Goal: Task Accomplishment & Management: Manage account settings

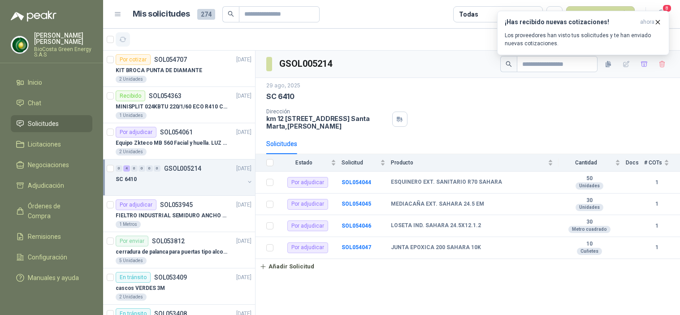
click at [123, 37] on icon "button" at bounding box center [123, 40] width 8 height 8
click at [189, 69] on p "KIT BROCA PUNTA DE DIAMANTE" at bounding box center [159, 70] width 87 height 9
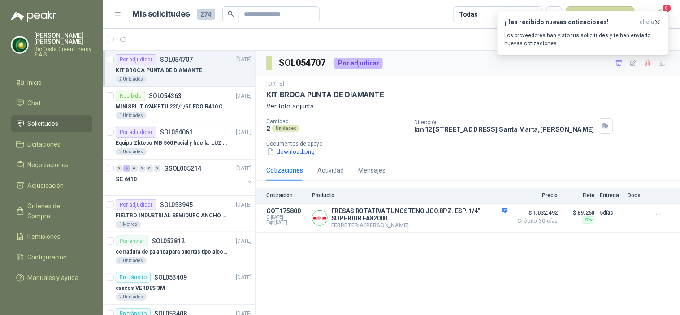
click at [611, 161] on div "Cotizaciones Actividad Mensajes" at bounding box center [467, 170] width 403 height 21
click at [478, 218] on button "Detalles" at bounding box center [487, 218] width 42 height 12
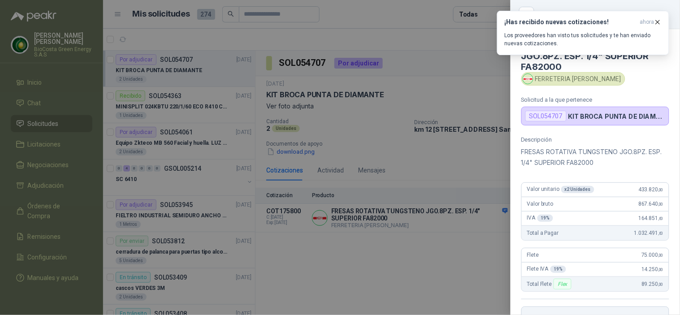
click at [441, 130] on div at bounding box center [340, 157] width 680 height 315
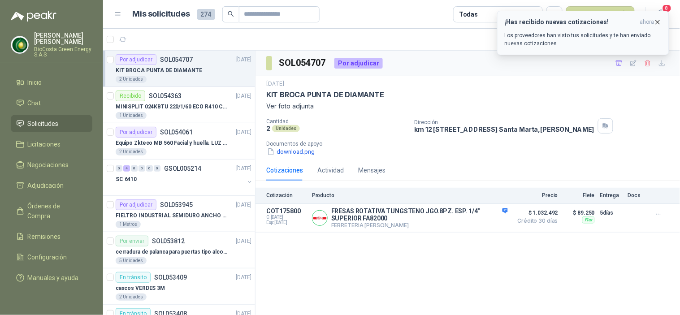
click at [601, 30] on div "¡Has recibido nuevas cotizaciones! ahora Los proveedores han visto tus solicitu…" at bounding box center [583, 32] width 157 height 29
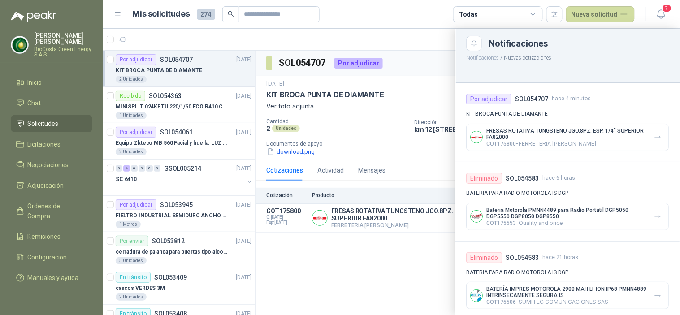
click at [400, 151] on div at bounding box center [391, 172] width 577 height 287
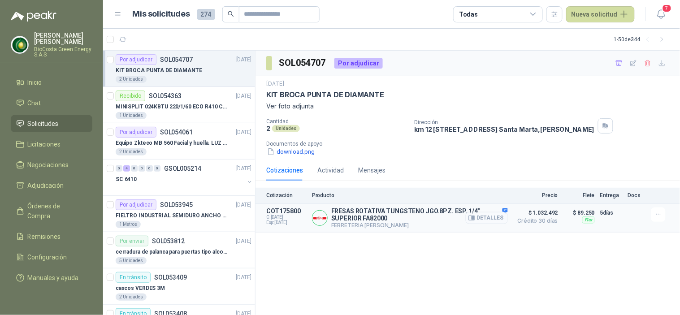
click at [475, 218] on icon "button" at bounding box center [473, 219] width 2 height 4
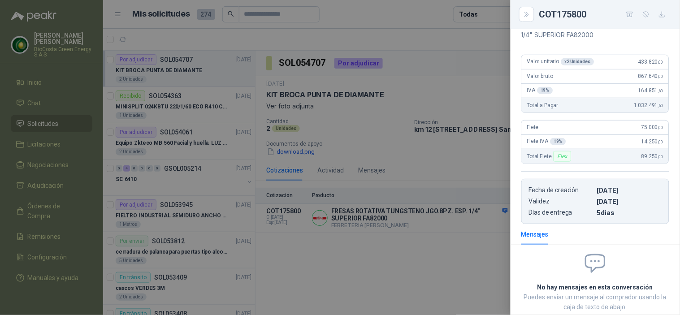
scroll to position [0, 0]
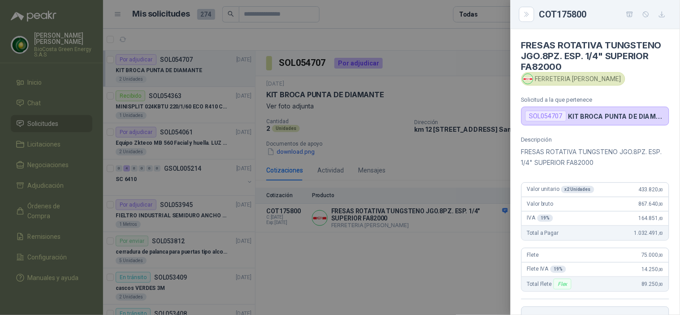
drag, startPoint x: 384, startPoint y: 97, endPoint x: 419, endPoint y: 152, distance: 64.5
click at [384, 96] on div at bounding box center [340, 157] width 680 height 315
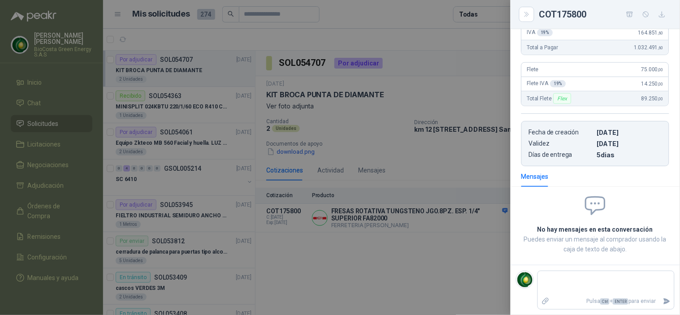
click at [419, 152] on div at bounding box center [340, 157] width 680 height 315
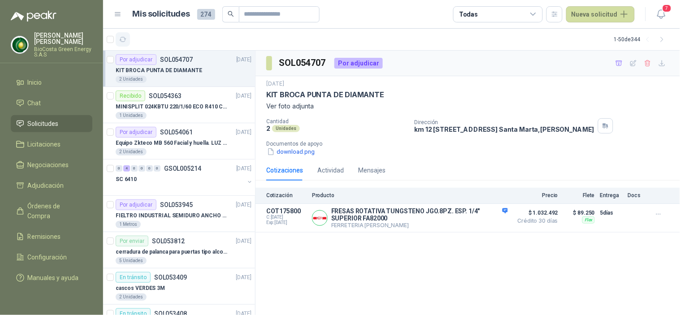
click at [123, 39] on icon "button" at bounding box center [123, 40] width 8 height 8
click at [660, 16] on icon "button" at bounding box center [662, 14] width 8 height 9
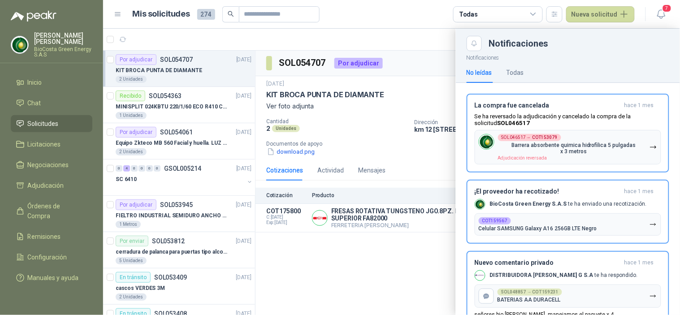
click at [343, 144] on div at bounding box center [391, 172] width 577 height 287
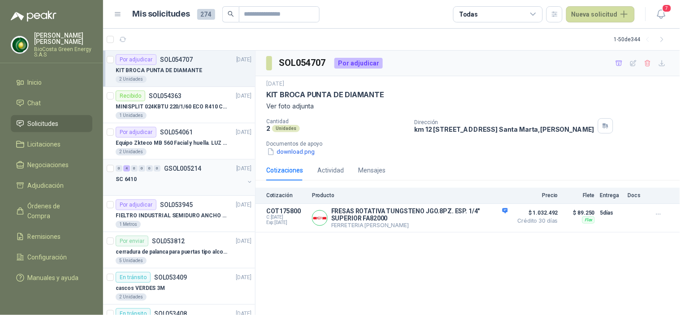
click at [173, 178] on div "SC 6410" at bounding box center [180, 179] width 129 height 11
click at [153, 167] on div "0 4 0 0 0 0" at bounding box center [138, 169] width 45 height 6
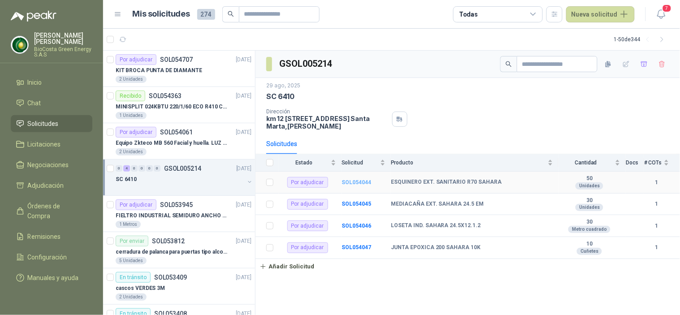
click at [343, 180] on b "SOL054044" at bounding box center [357, 182] width 30 height 6
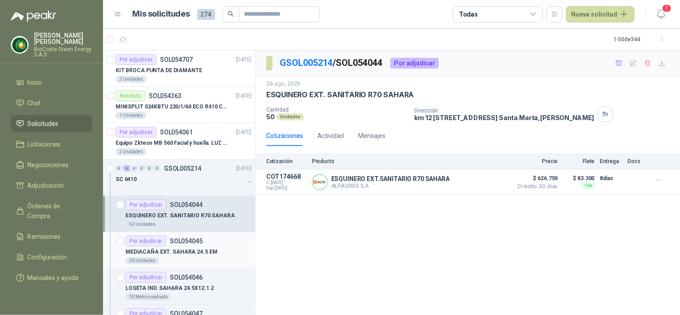
click at [172, 244] on p "SOL054045" at bounding box center [186, 241] width 33 height 6
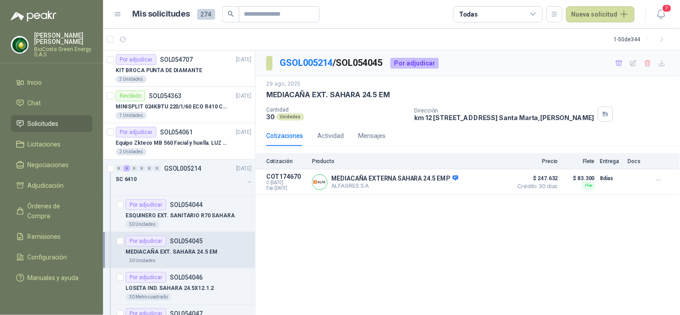
scroll to position [50, 0]
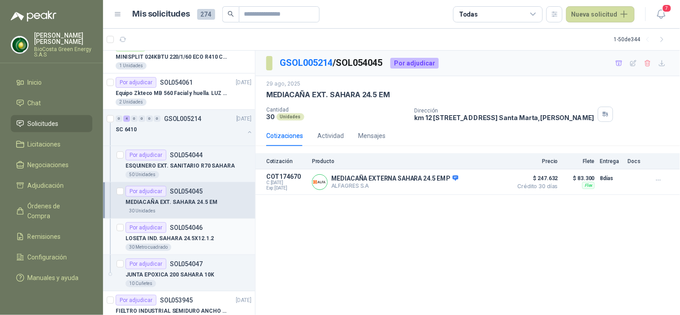
click at [178, 238] on p "LOSETA IND. SAHARA 24.5X12.1.2" at bounding box center [170, 239] width 88 height 9
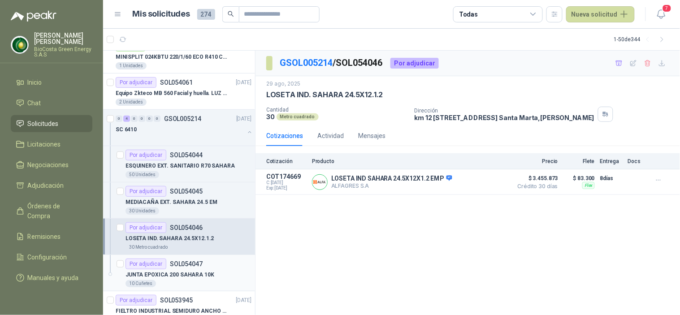
click at [189, 270] on div "JUNTA EPOXICA 200 SAHARA 10K" at bounding box center [189, 275] width 126 height 11
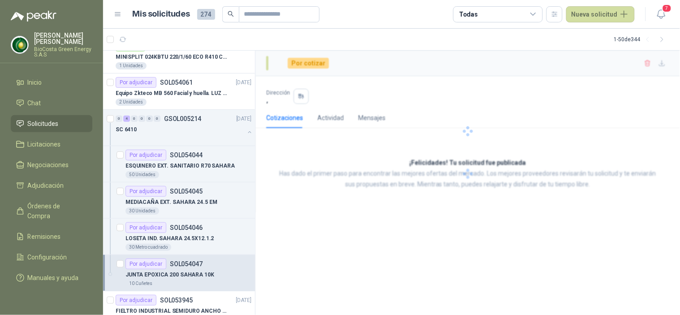
scroll to position [149, 0]
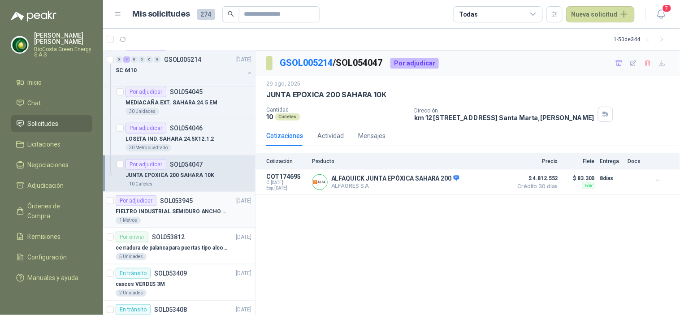
click at [157, 205] on div "Por adjudicar SOL053945" at bounding box center [154, 201] width 77 height 11
